Goal: Information Seeking & Learning: Learn about a topic

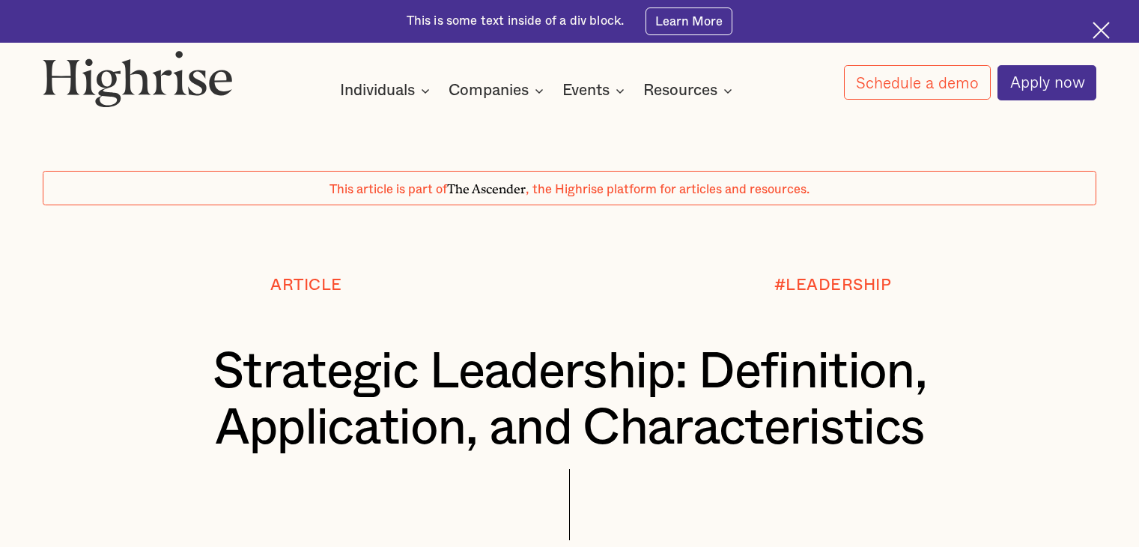
scroll to position [962, 0]
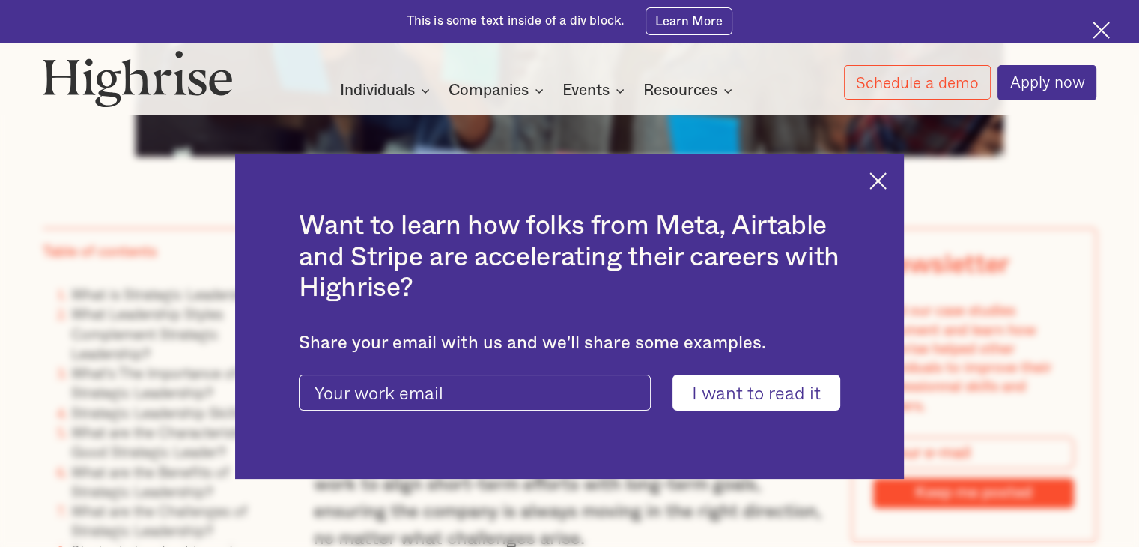
click at [886, 180] on img at bounding box center [877, 180] width 17 height 17
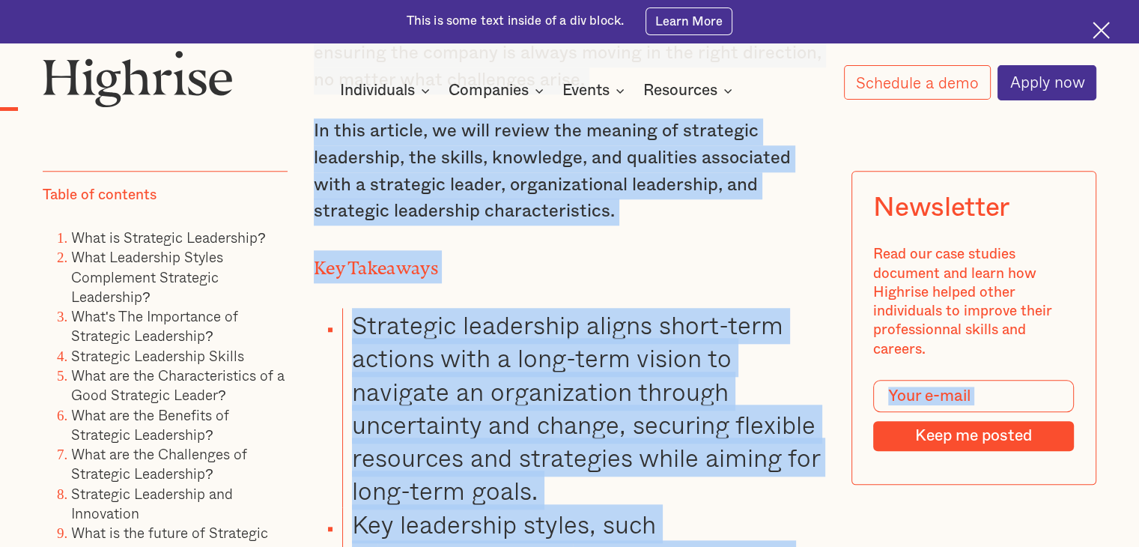
scroll to position [1270, 0]
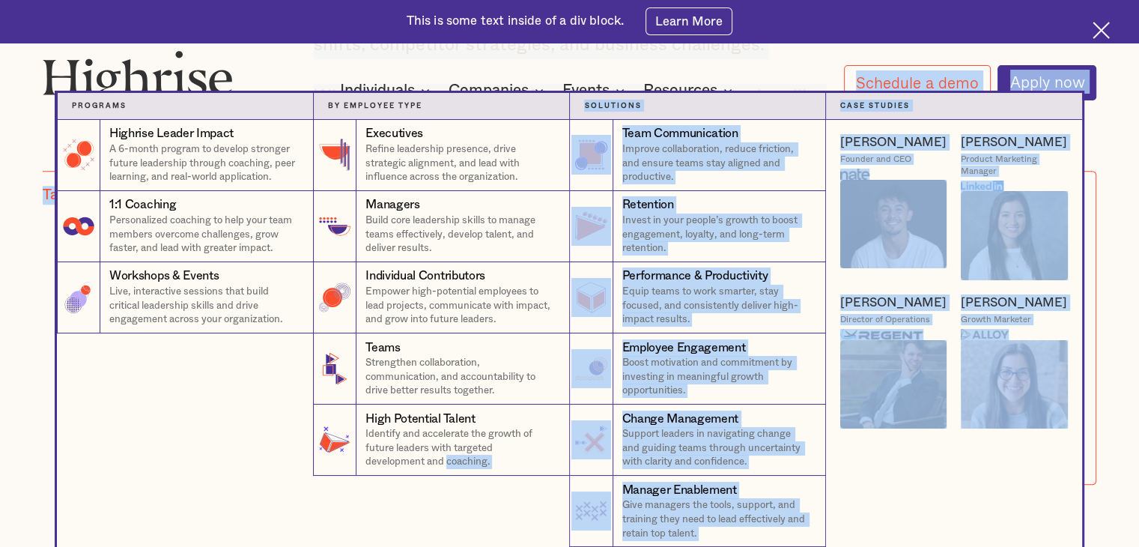
drag, startPoint x: 789, startPoint y: 408, endPoint x: 444, endPoint y: 504, distance: 358.2
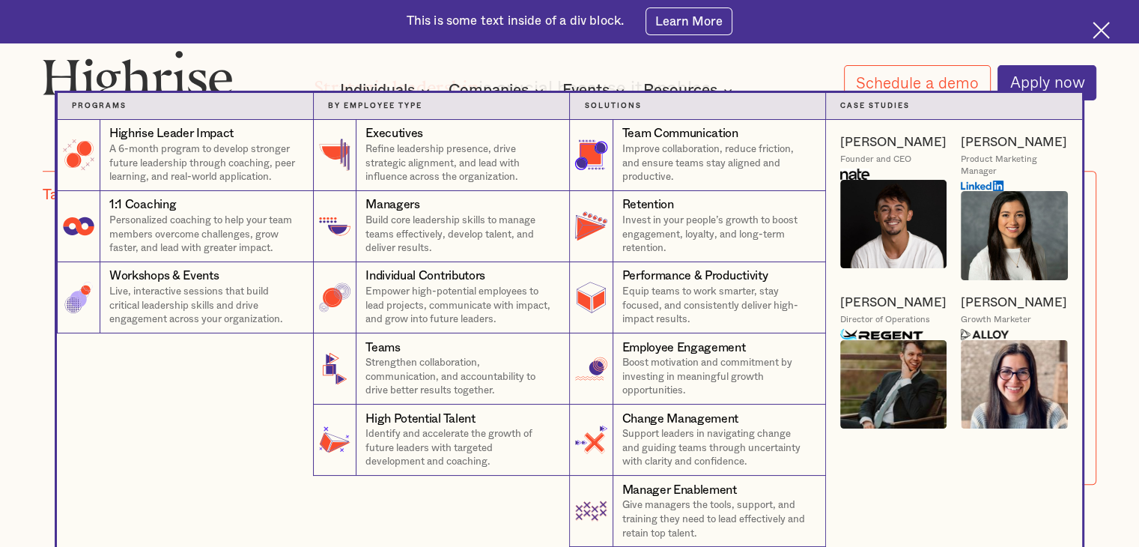
click at [186, 419] on div "Highrise Leader Impact A 6-month program to develop stronger future leadership …" at bounding box center [185, 333] width 256 height 427
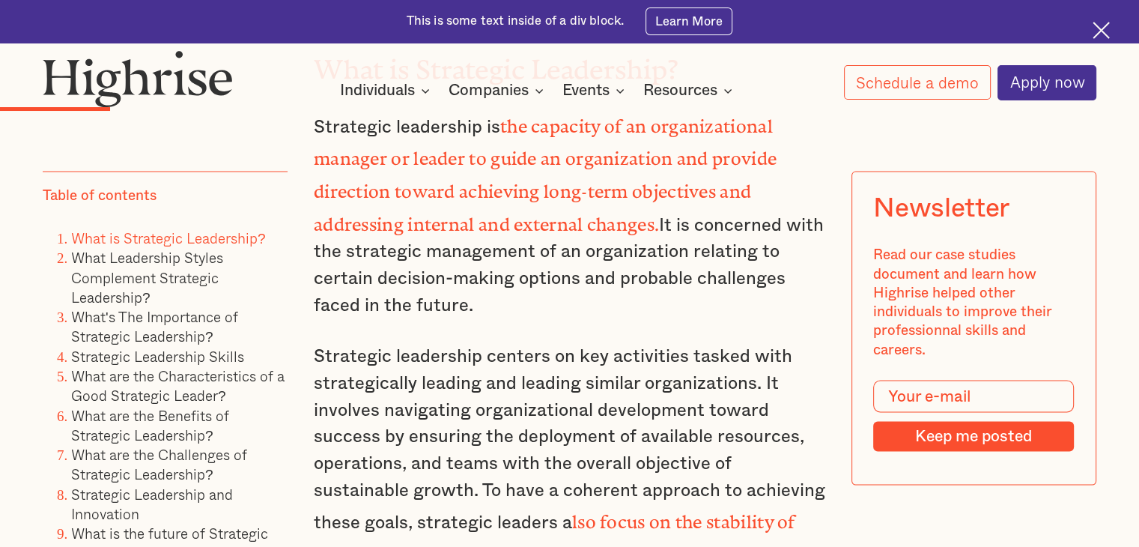
scroll to position [2842, 0]
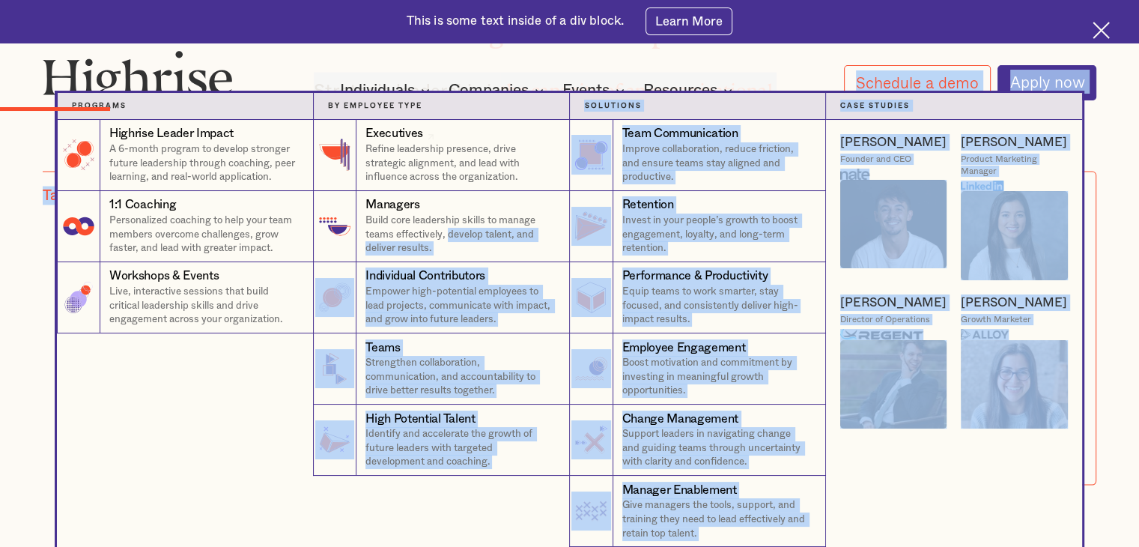
drag, startPoint x: 687, startPoint y: 512, endPoint x: 449, endPoint y: 240, distance: 361.3
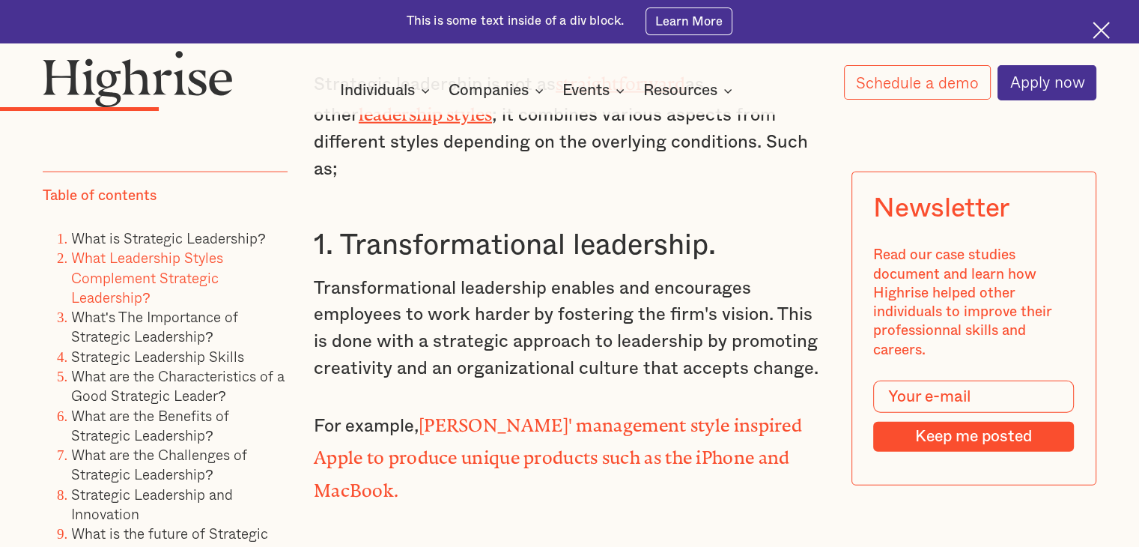
click at [649, 313] on p "Transformational leadership enables and encourages employees to work harder by …" at bounding box center [569, 329] width 511 height 107
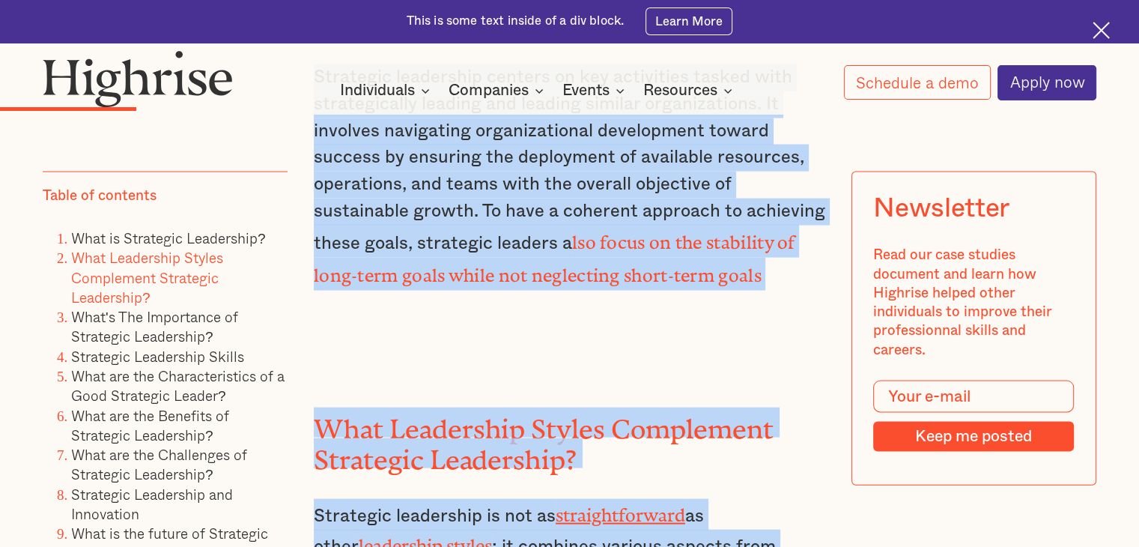
scroll to position [3240, 0]
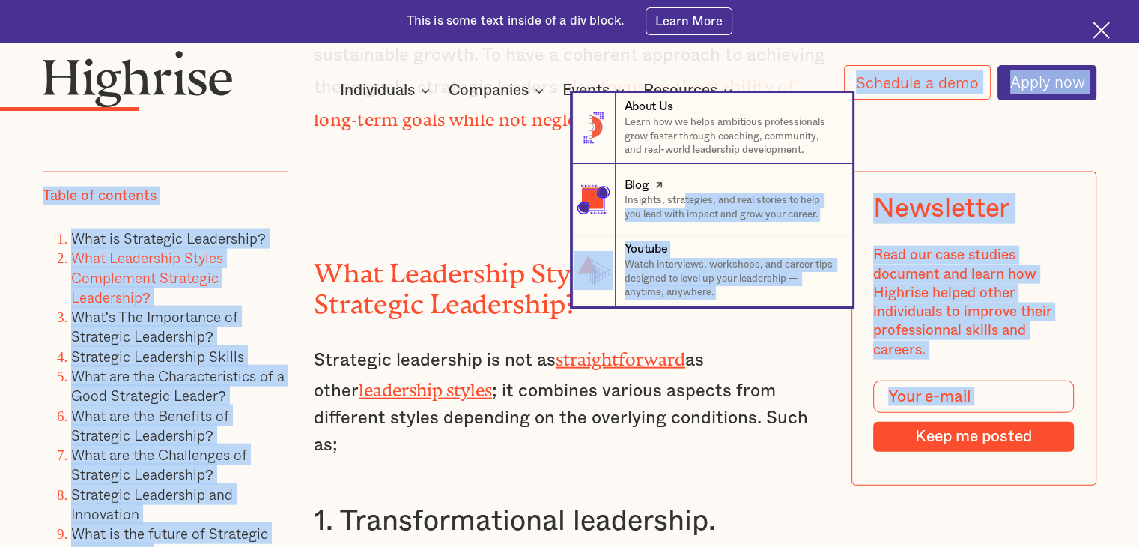
drag, startPoint x: 313, startPoint y: 250, endPoint x: 682, endPoint y: 204, distance: 371.9
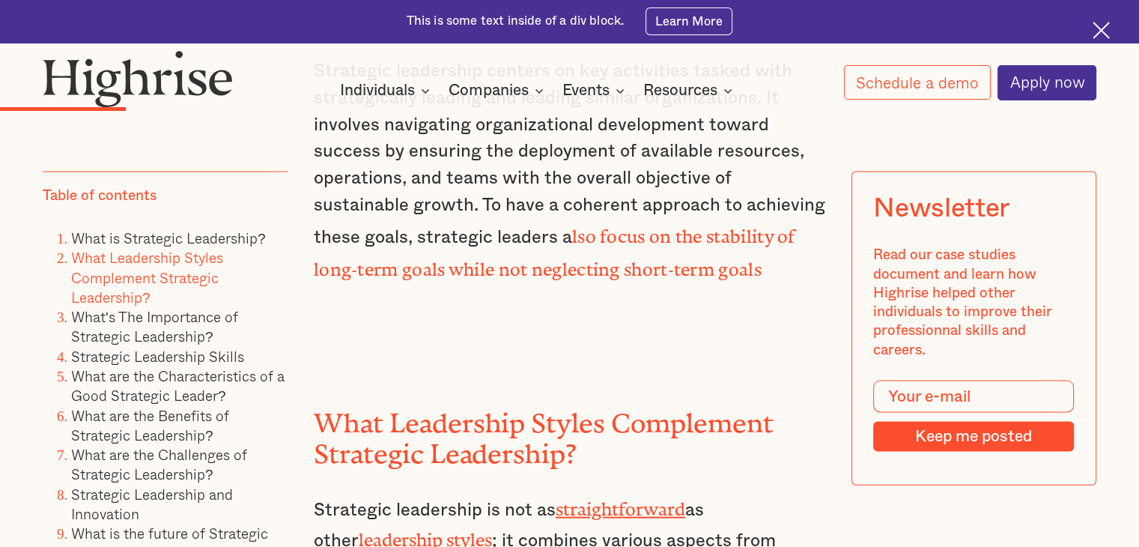
scroll to position [3016, 0]
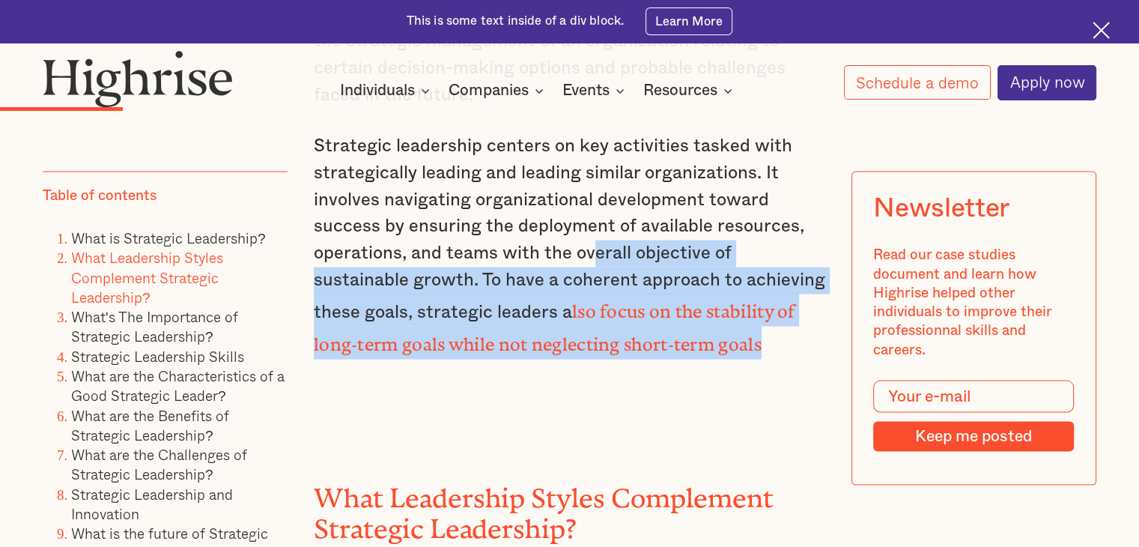
drag, startPoint x: 690, startPoint y: 338, endPoint x: 586, endPoint y: 261, distance: 129.1
click at [589, 259] on p "Strategic leadership centers on key activities tasked with strategically leadin…" at bounding box center [569, 245] width 511 height 225
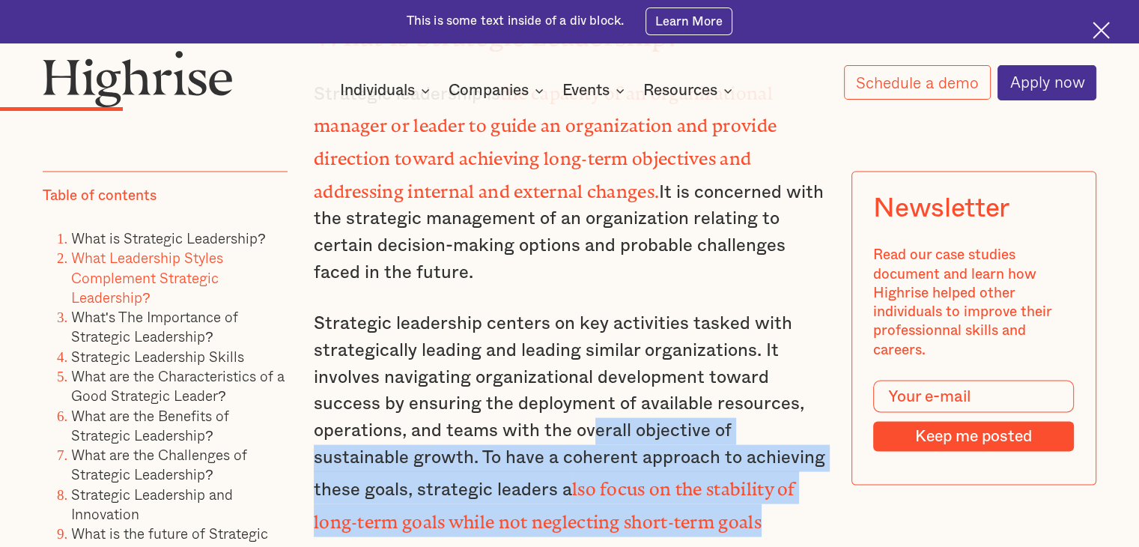
scroll to position [2791, 0]
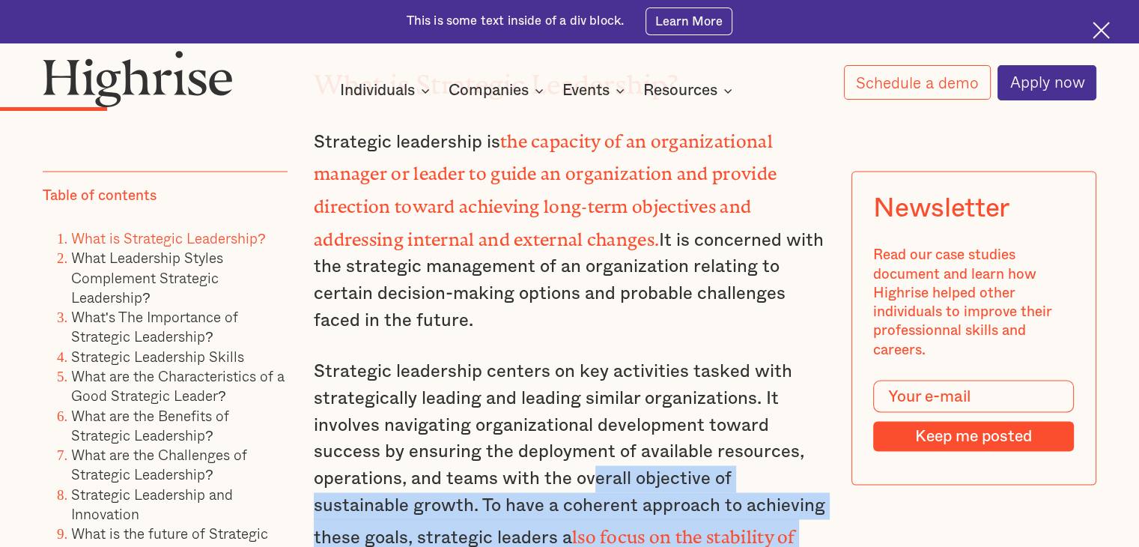
drag, startPoint x: 496, startPoint y: 308, endPoint x: 466, endPoint y: 286, distance: 37.0
click at [466, 286] on p "Strategic leadership is the capacity of an organizational manager or leader to …" at bounding box center [569, 228] width 511 height 210
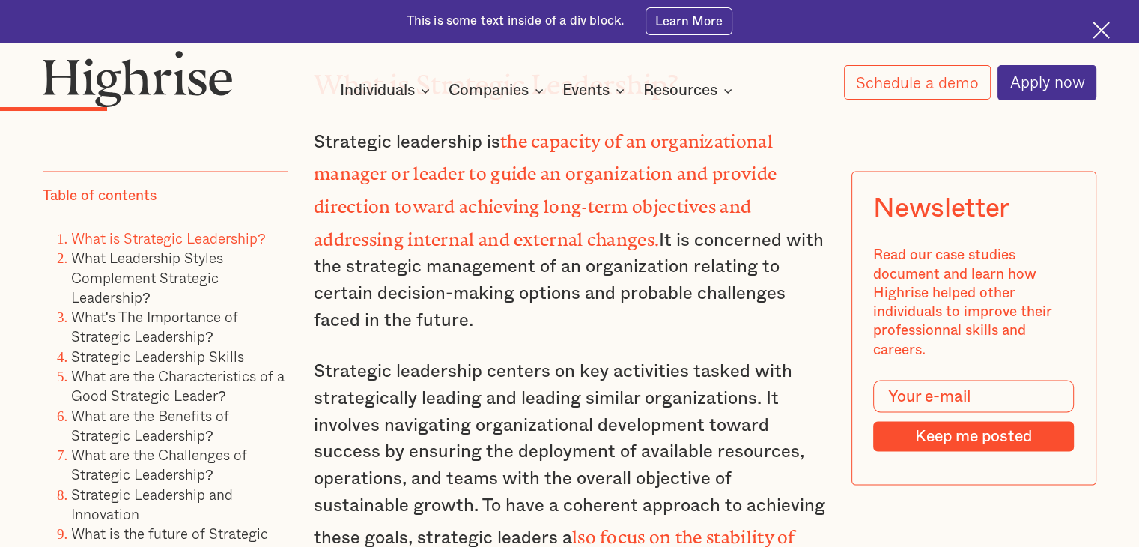
drag, startPoint x: 483, startPoint y: 326, endPoint x: 307, endPoint y: 147, distance: 251.0
copy p "Strategic leadership is the capacity of an organizational manager or leader to …"
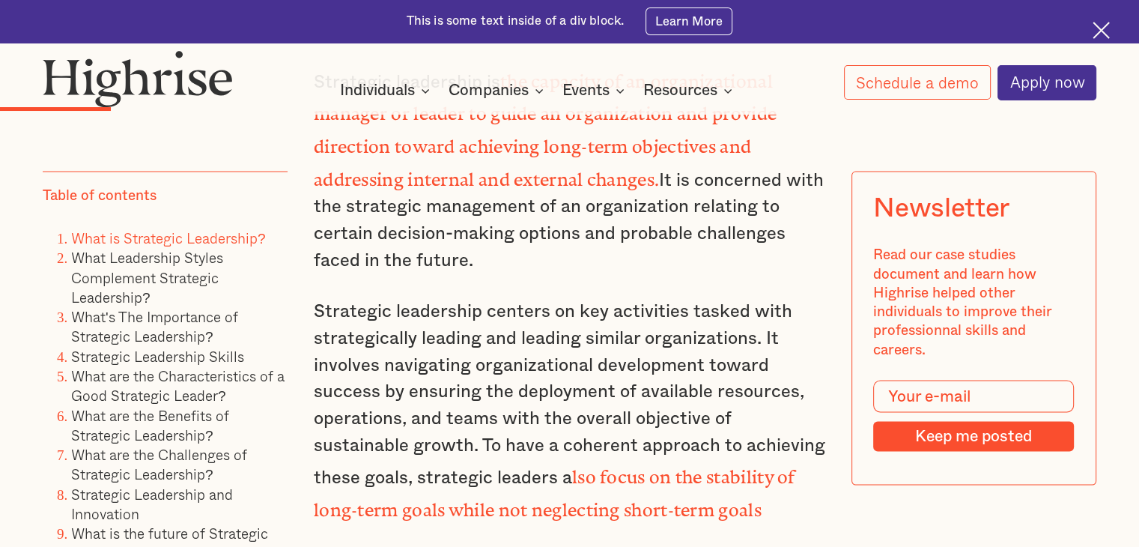
scroll to position [2866, 0]
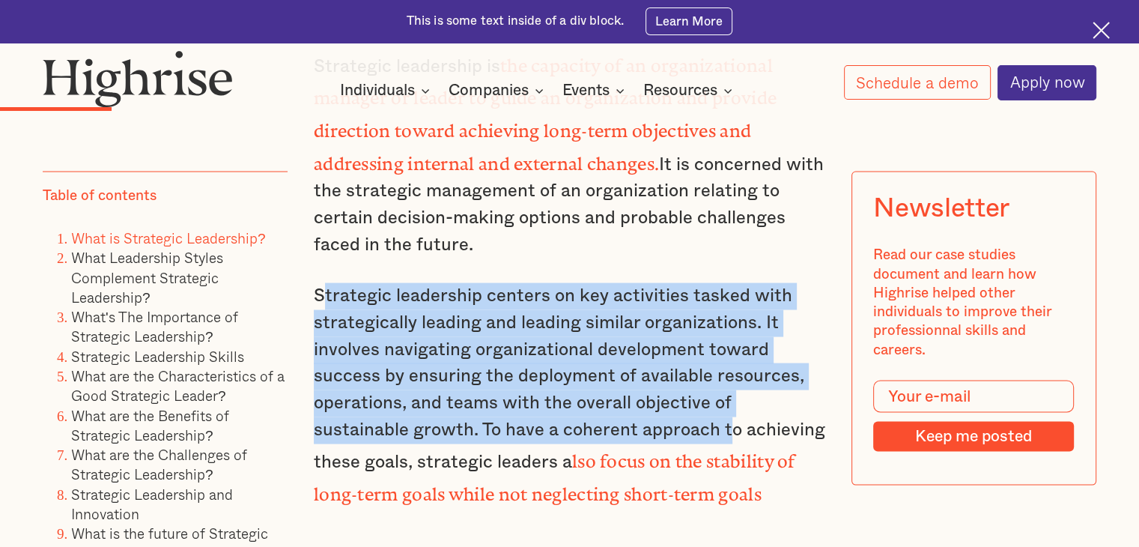
drag, startPoint x: 317, startPoint y: 294, endPoint x: 626, endPoint y: 439, distance: 340.6
click at [626, 439] on p "Strategic leadership centers on key activities tasked with strategically leadin…" at bounding box center [569, 395] width 511 height 225
click at [356, 305] on p "Strategic leadership centers on key activities tasked with strategically leadin…" at bounding box center [569, 395] width 511 height 225
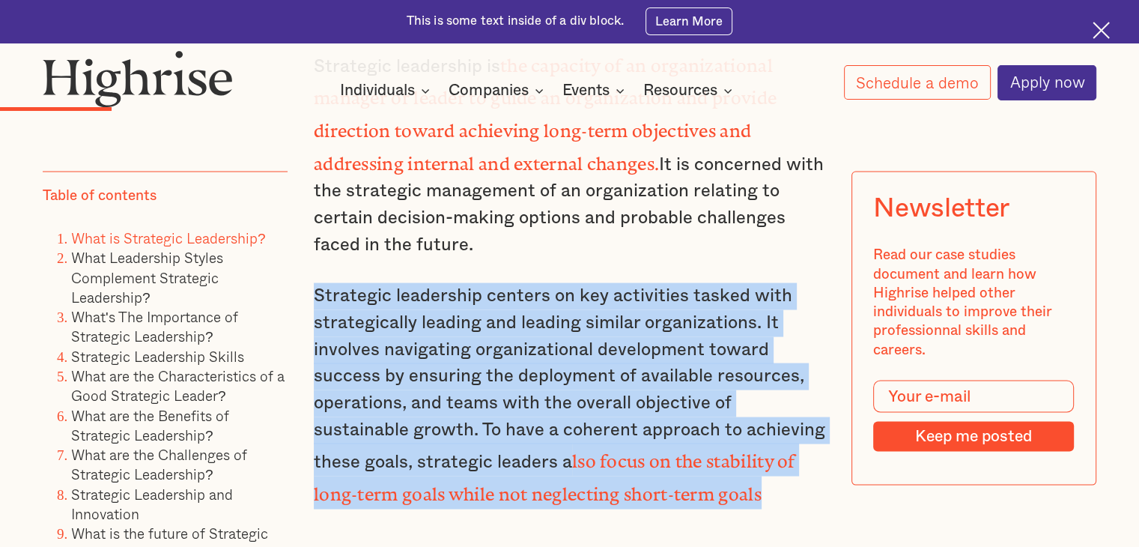
drag, startPoint x: 308, startPoint y: 296, endPoint x: 675, endPoint y: 510, distance: 424.1
copy p "Strategic leadership centers on key activities tasked with strategically leadin…"
